Goal: Find specific page/section: Find specific page/section

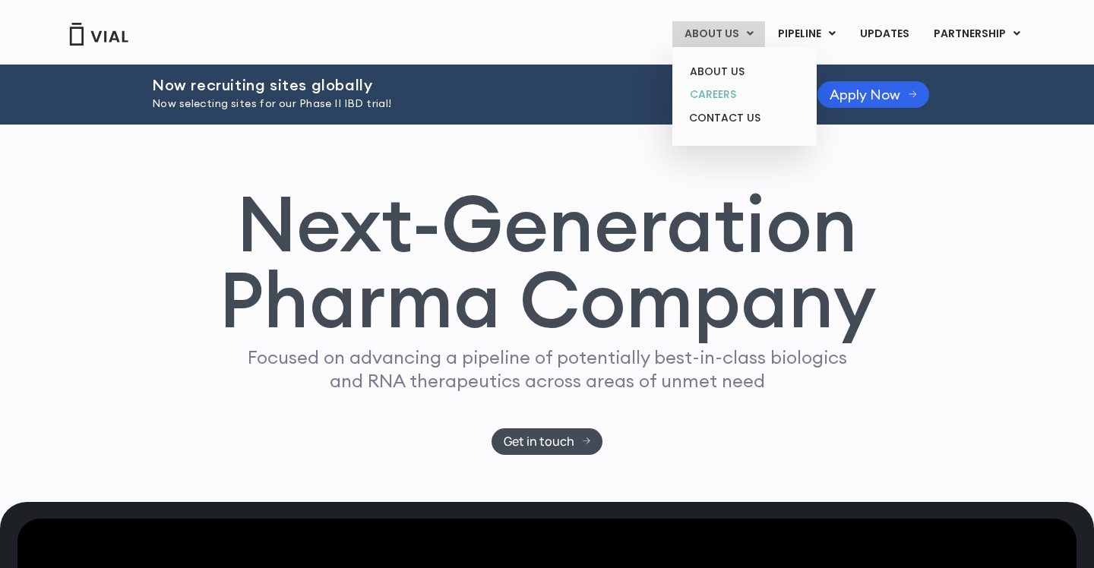
click at [730, 95] on link "CAREERS" at bounding box center [744, 95] width 133 height 24
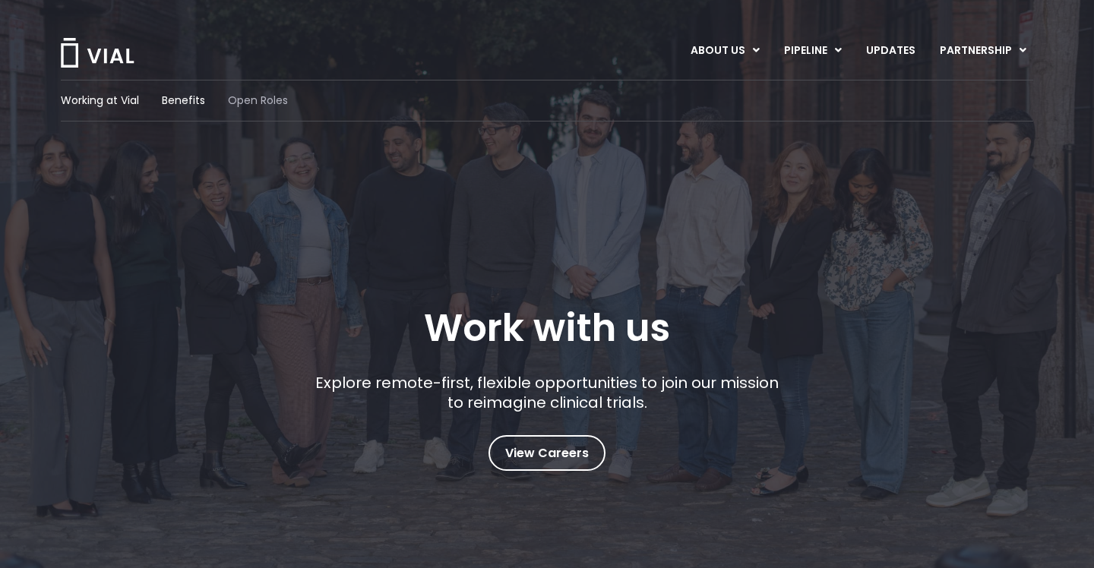
click at [269, 93] on span "Open Roles" at bounding box center [258, 101] width 60 height 16
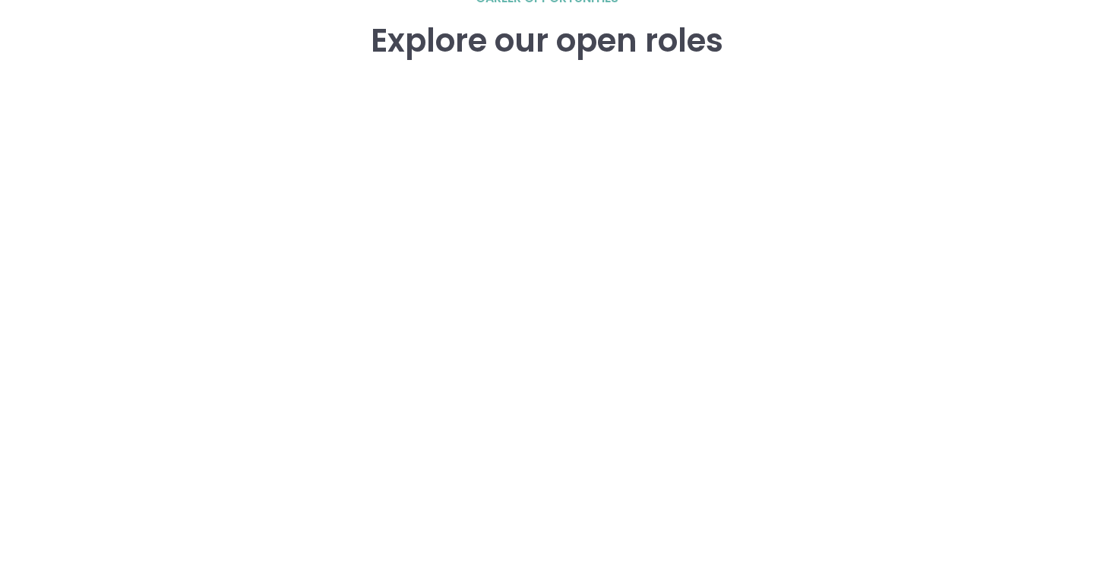
scroll to position [2177, 0]
